Goal: Check status: Check status

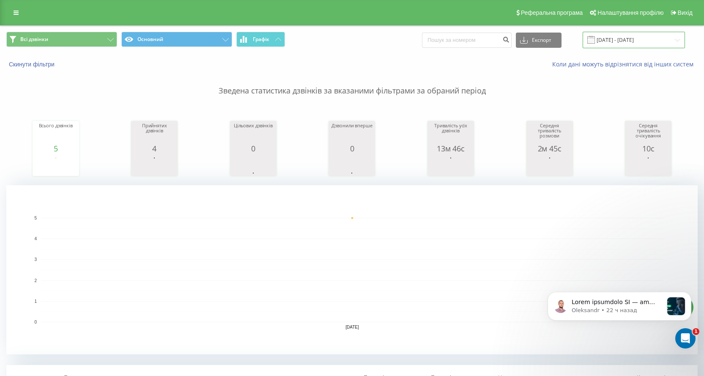
click at [612, 36] on input "[DATE] - [DATE]" at bounding box center [634, 40] width 102 height 17
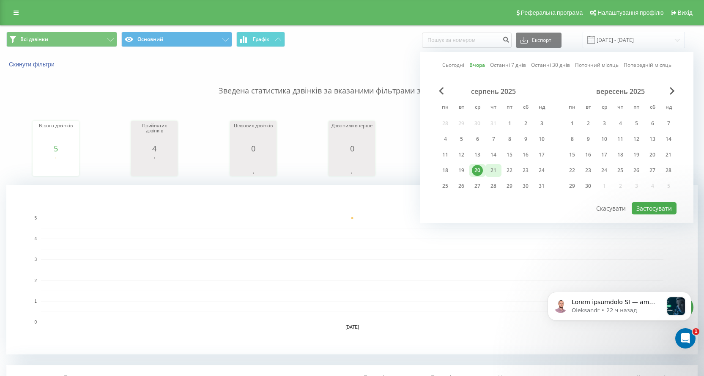
click at [494, 171] on div "21" at bounding box center [493, 170] width 11 height 11
click at [658, 215] on div "Сьогодні Вчора Останні 7 днів Останні 30 днів Поточний місяць Попередній місяць…" at bounding box center [557, 137] width 273 height 171
click at [658, 207] on button "Застосувати" at bounding box center [654, 208] width 45 height 12
type input "[DATE] - [DATE]"
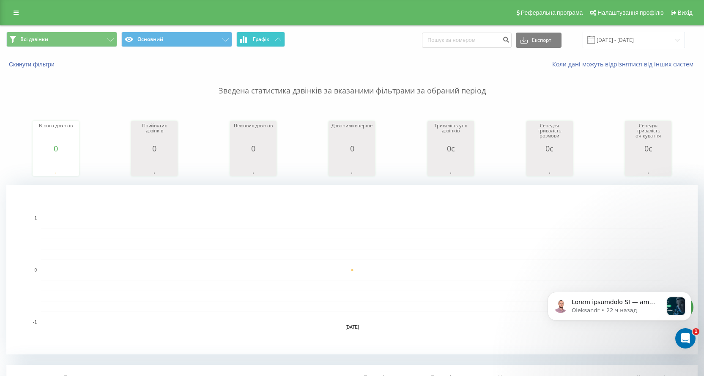
click at [262, 40] on span "Графік" at bounding box center [261, 39] width 17 height 6
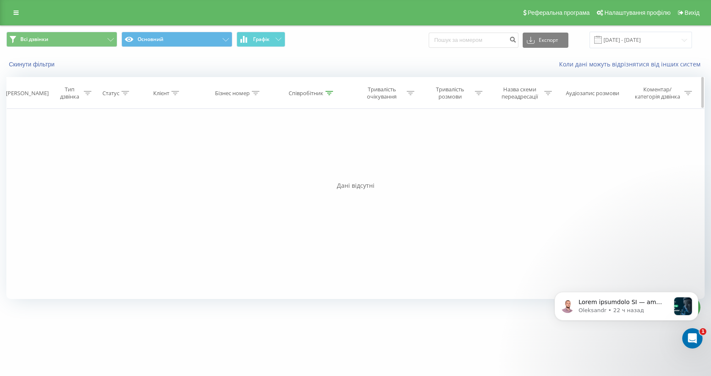
click at [331, 94] on icon at bounding box center [329, 93] width 8 height 4
click at [318, 153] on input "Ксенія" at bounding box center [312, 153] width 74 height 15
type input "[PERSON_NAME]"
type input "Юлия"
click at [331, 174] on span "OK" at bounding box center [330, 170] width 24 height 13
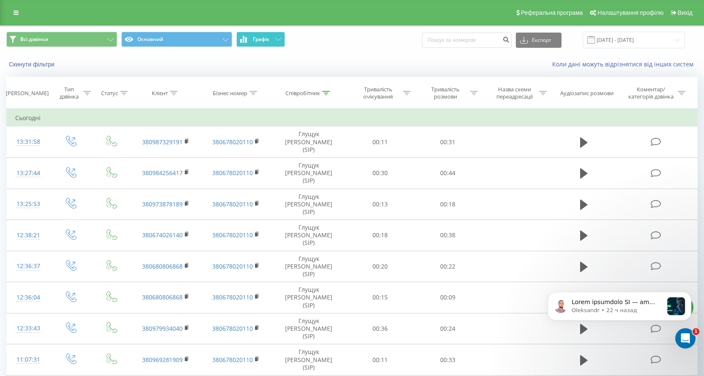
click at [271, 39] on button "Графік" at bounding box center [261, 39] width 49 height 15
